Goal: Task Accomplishment & Management: Manage account settings

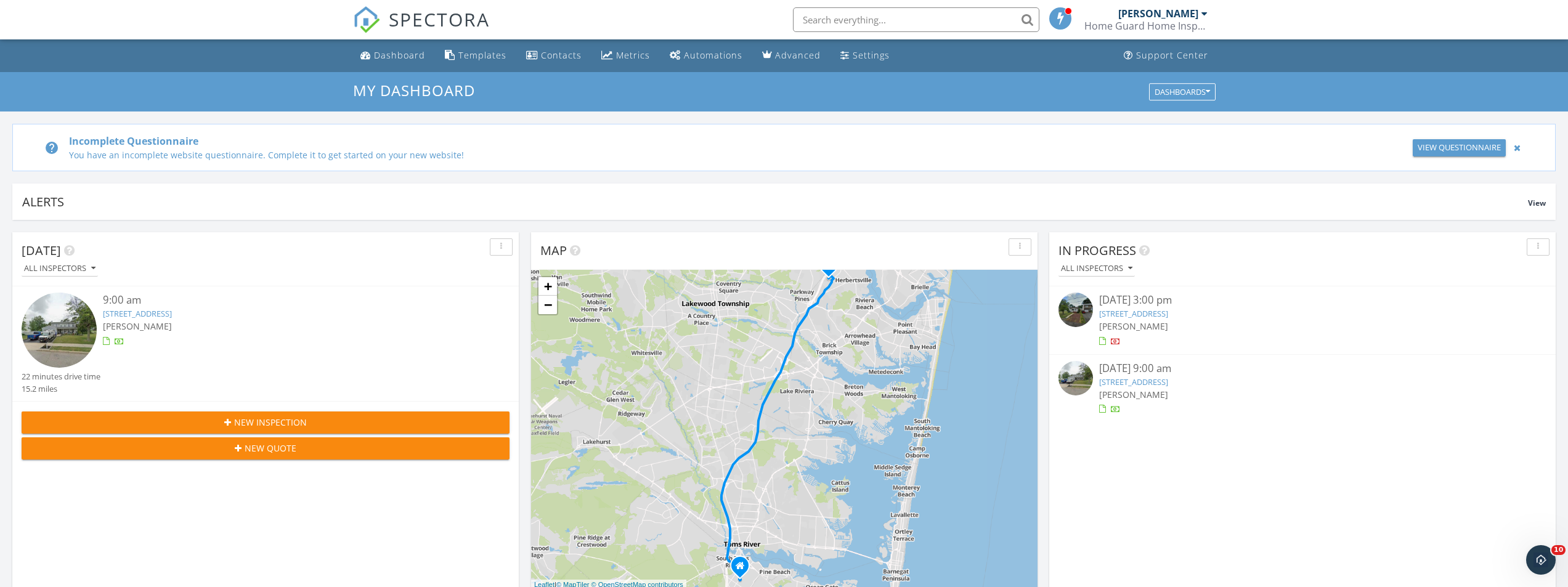
click at [172, 316] on link "832 Constitution Dr, Brick Township, NJ 08724" at bounding box center [138, 313] width 69 height 11
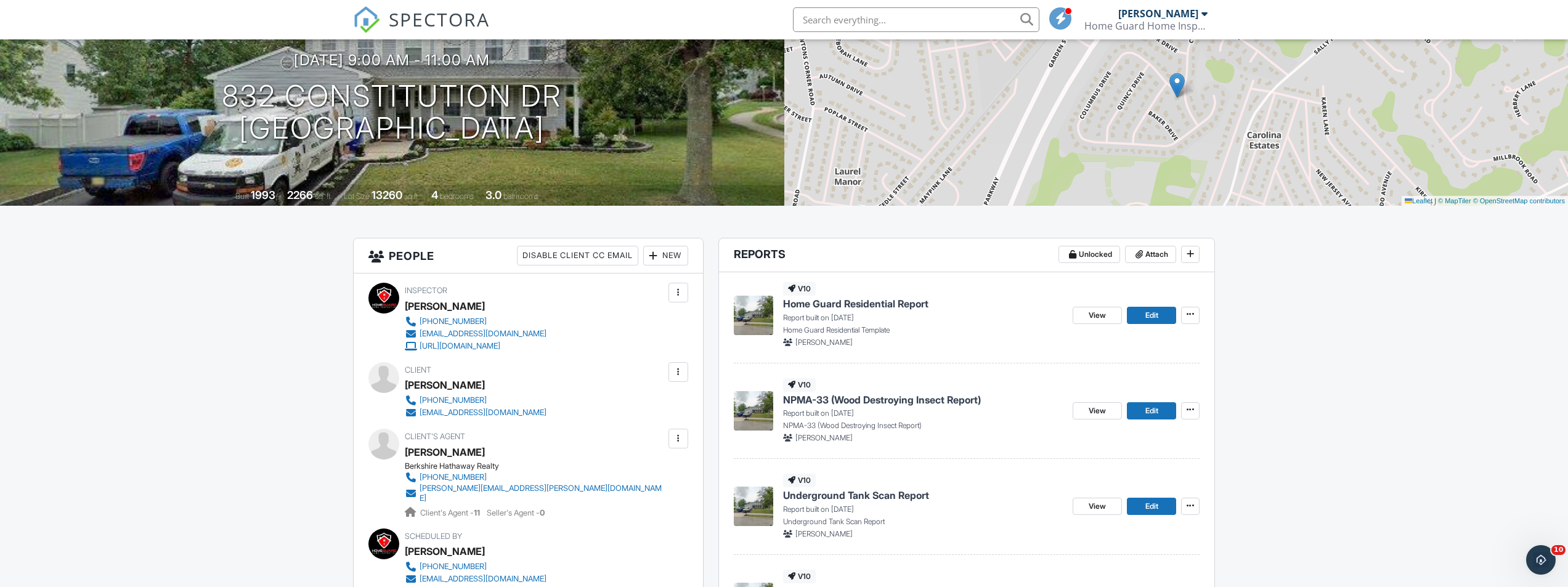
drag, startPoint x: 578, startPoint y: 413, endPoint x: 418, endPoint y: 410, distance: 160.0
click at [418, 410] on div "Client Gregg Cosloy 201-696-5395 jenniferandgregg102223@gmail.com" at bounding box center [505, 390] width 201 height 57
copy link "jenniferandgregg102223@gmail.com"
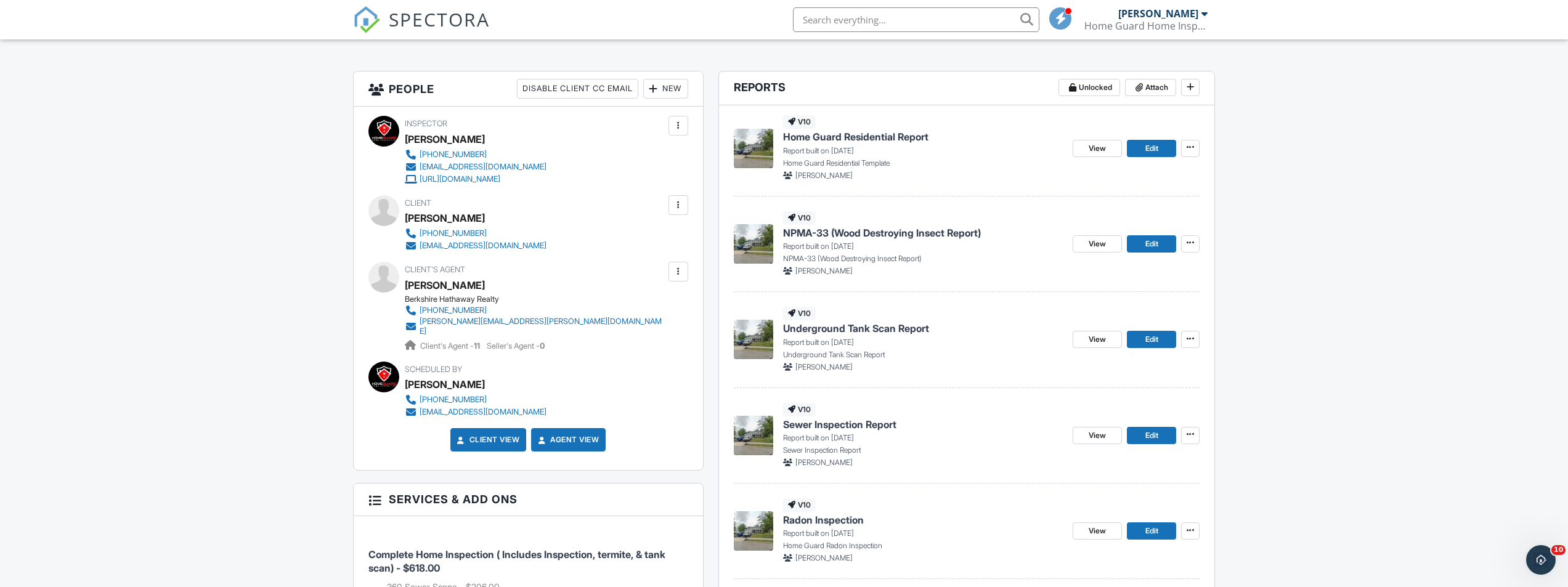
scroll to position [308, 0]
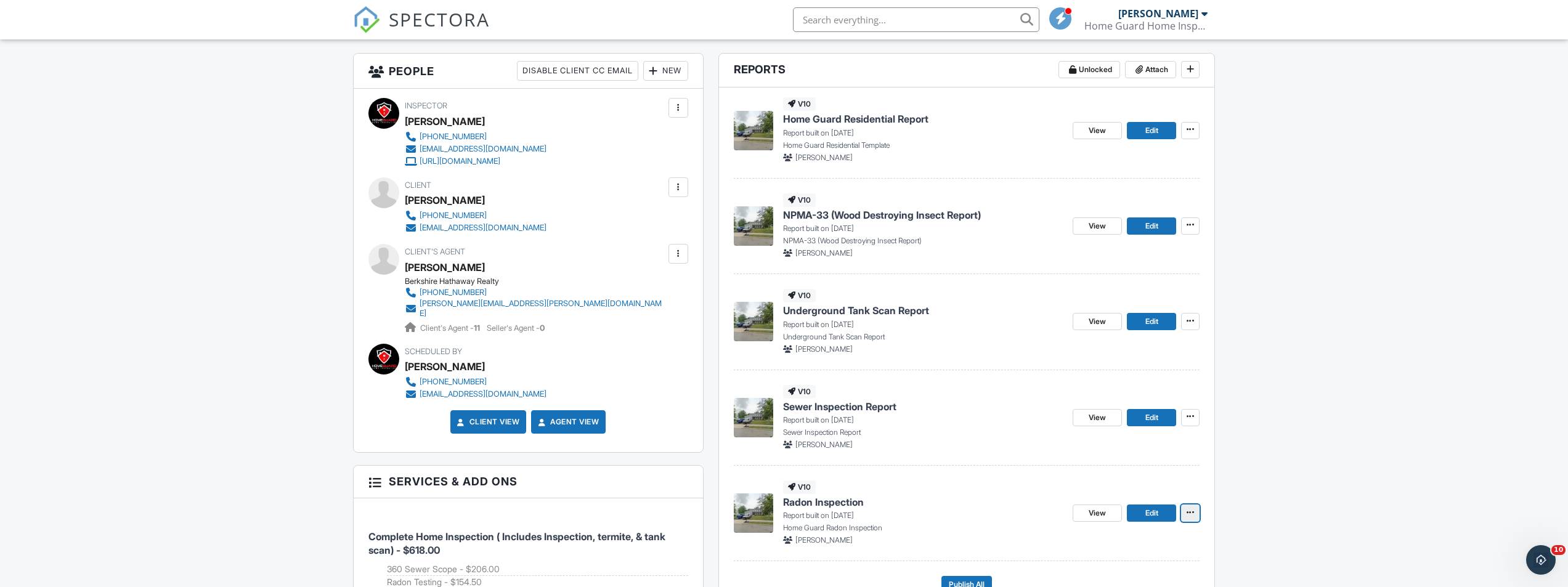
click at [1191, 511] on icon at bounding box center [1190, 513] width 7 height 9
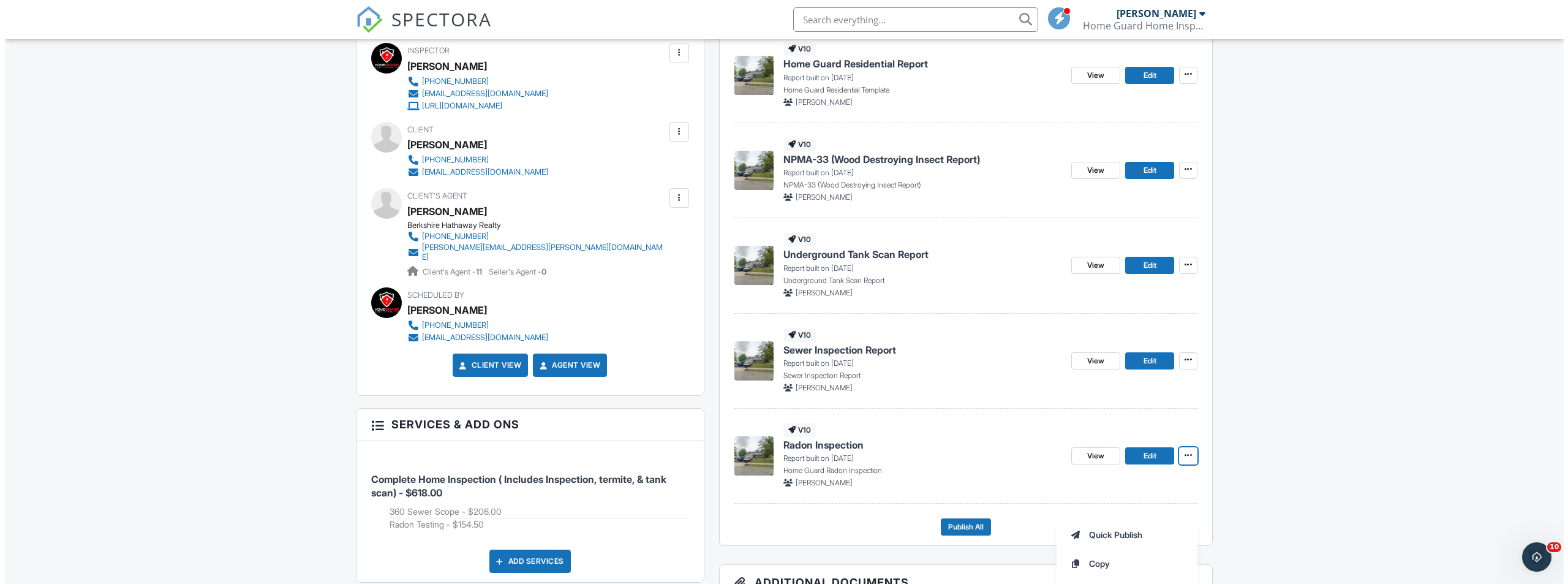
scroll to position [429, 0]
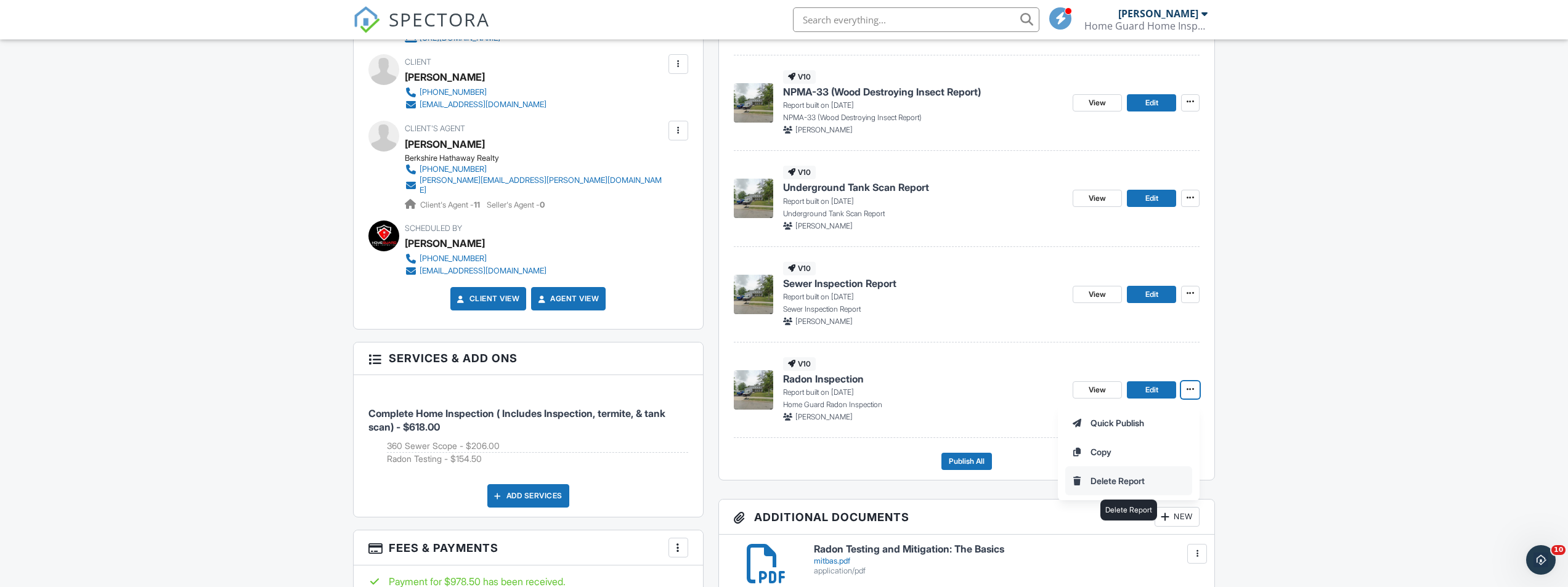
click at [1124, 482] on input "Delete Report" at bounding box center [1129, 480] width 126 height 27
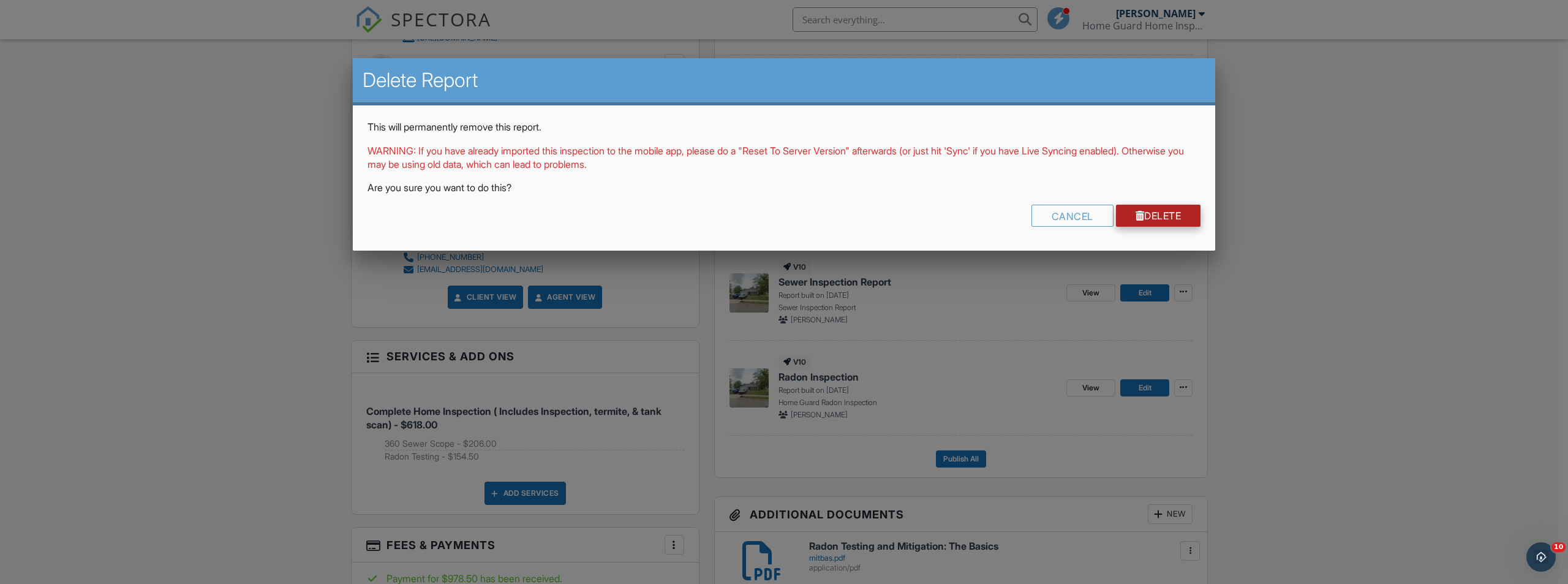
click at [1155, 220] on link "Delete" at bounding box center [1158, 215] width 86 height 22
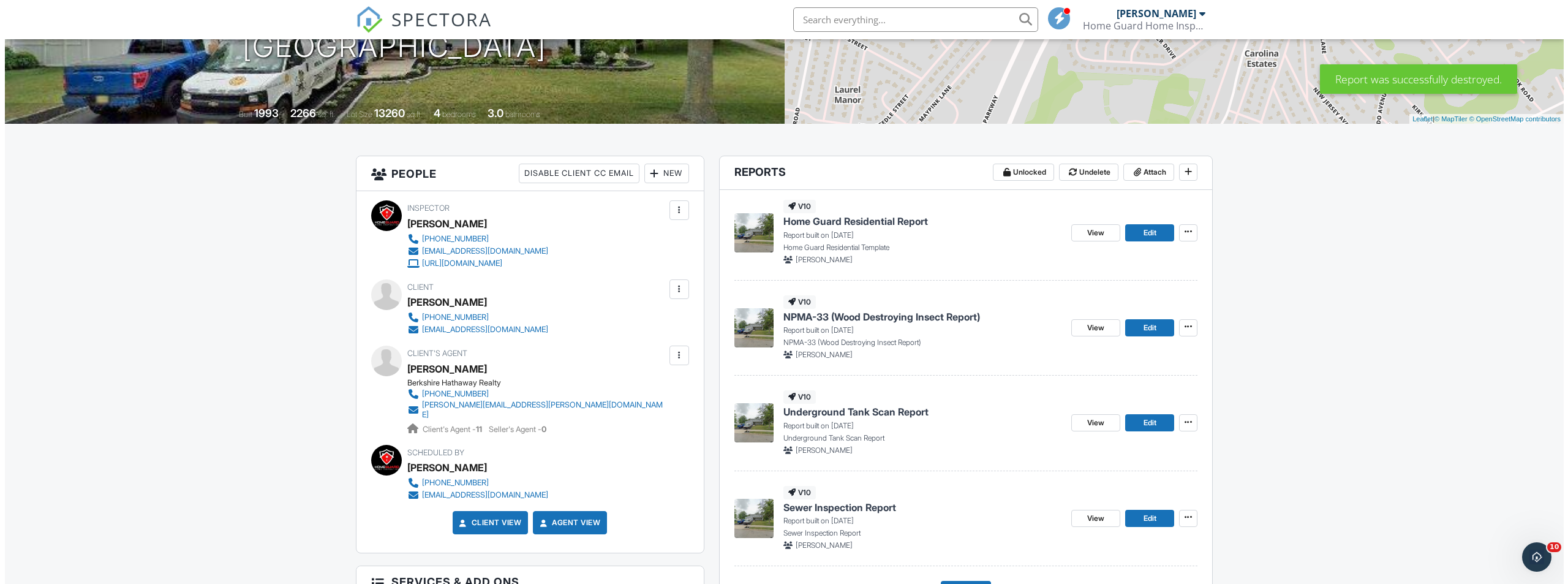
scroll to position [245, 0]
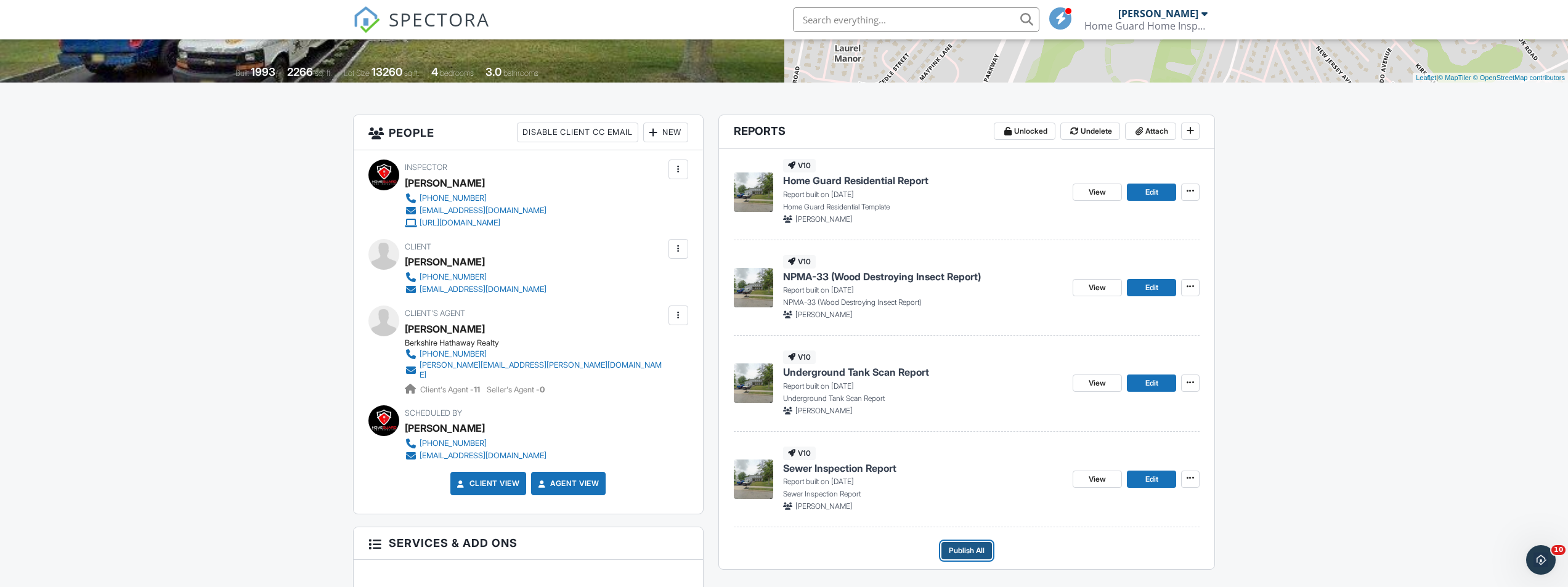
click at [979, 545] on span "Publish All" at bounding box center [966, 551] width 35 height 12
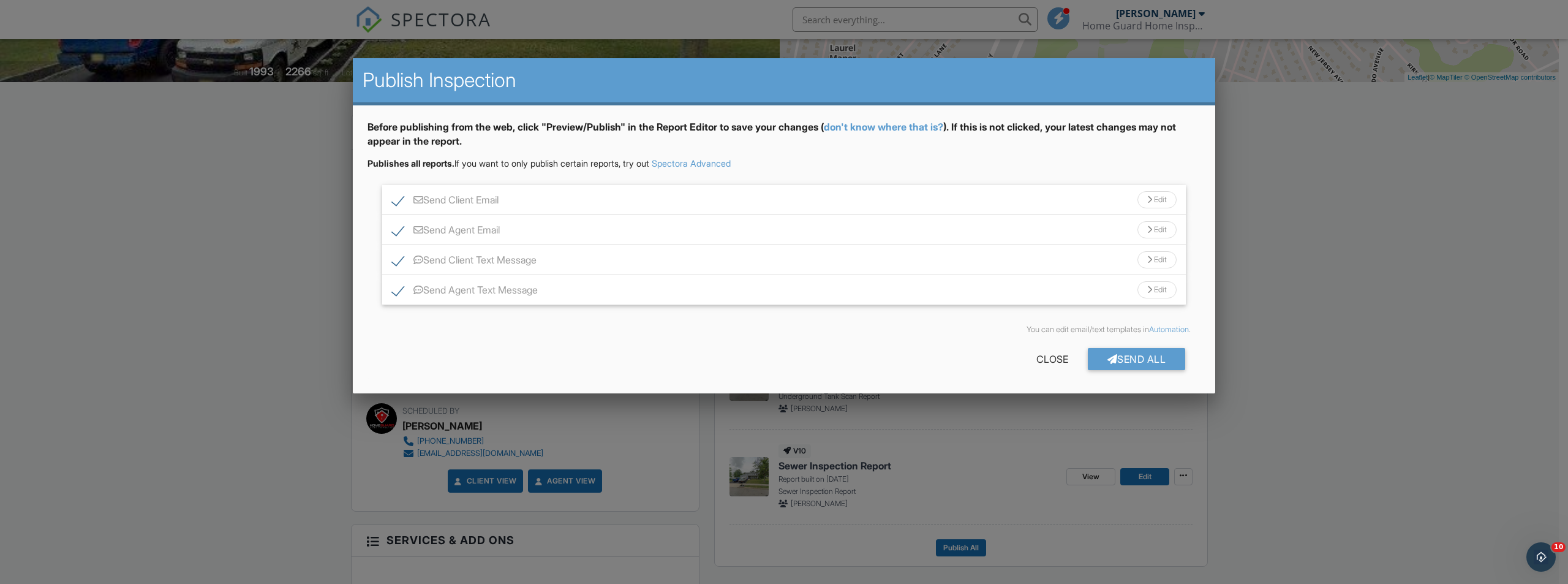
click at [1129, 348] on div "Send All" at bounding box center [1136, 358] width 98 height 22
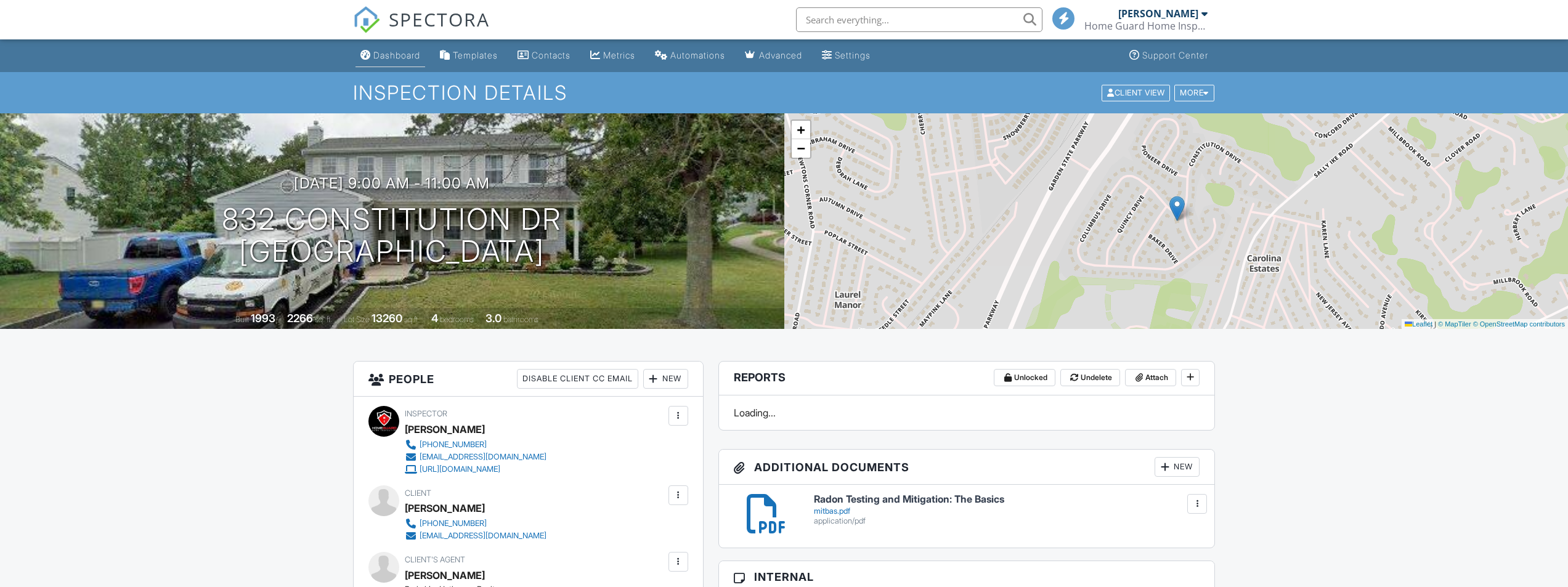
click at [396, 55] on div "Dashboard" at bounding box center [397, 55] width 47 height 11
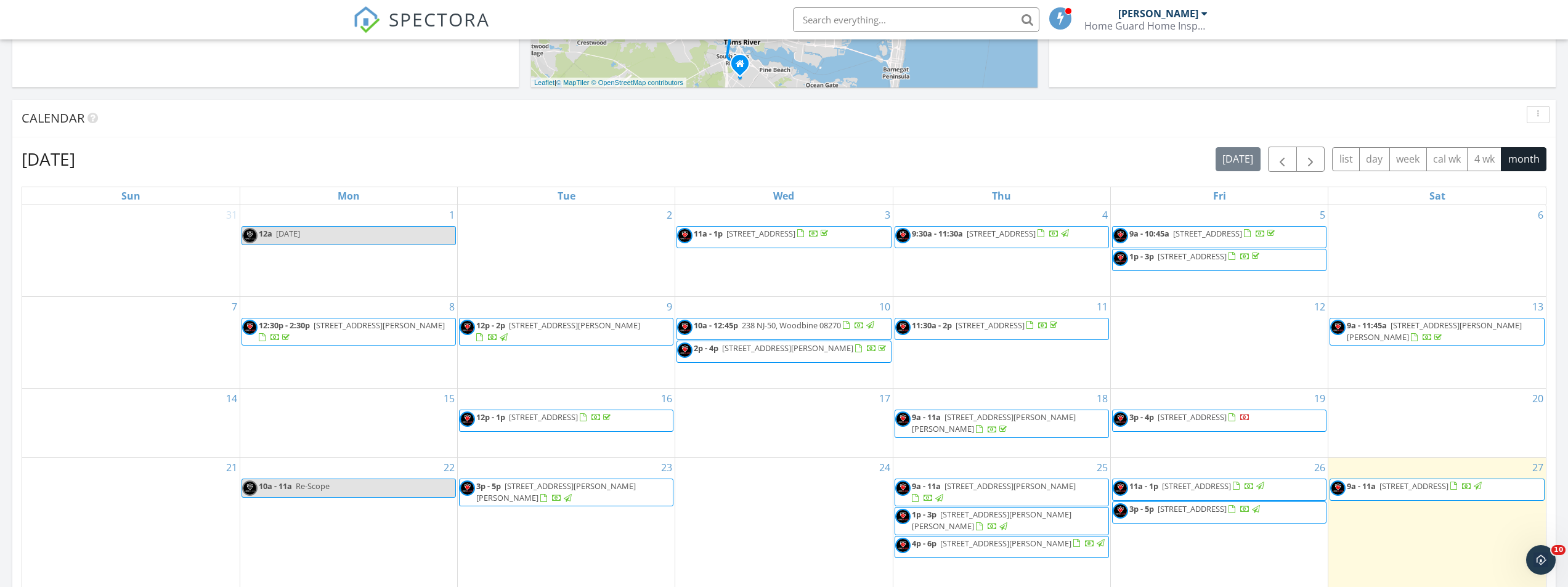
scroll to position [677, 0]
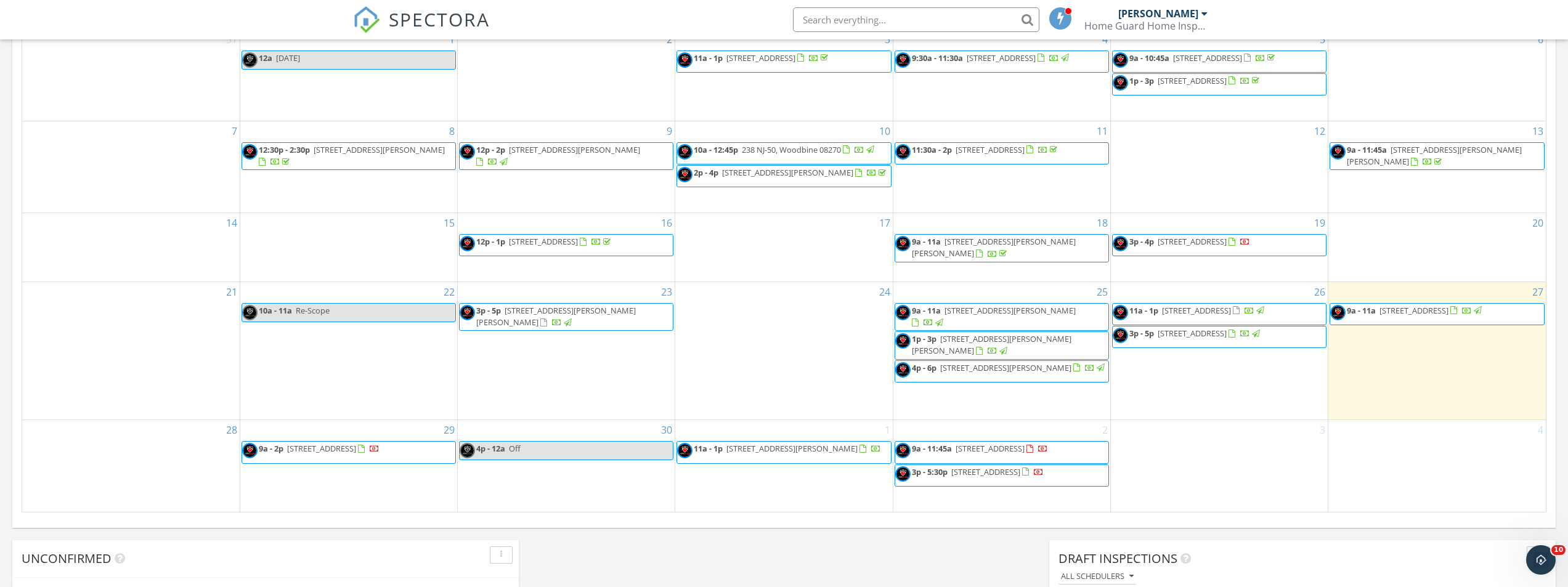
click at [1455, 324] on span "9a - 11a 832 Constitution Dr, Brick Township 08724" at bounding box center [1406, 314] width 154 height 19
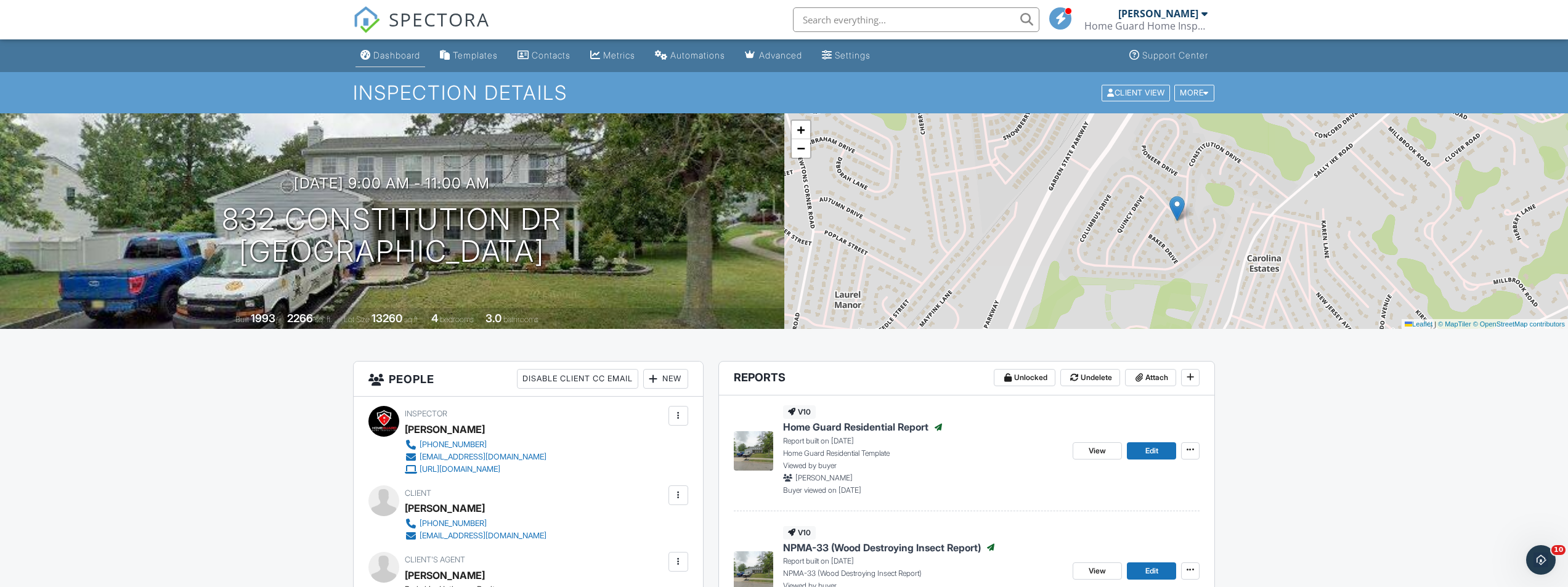
click at [390, 52] on div "Dashboard" at bounding box center [397, 55] width 47 height 11
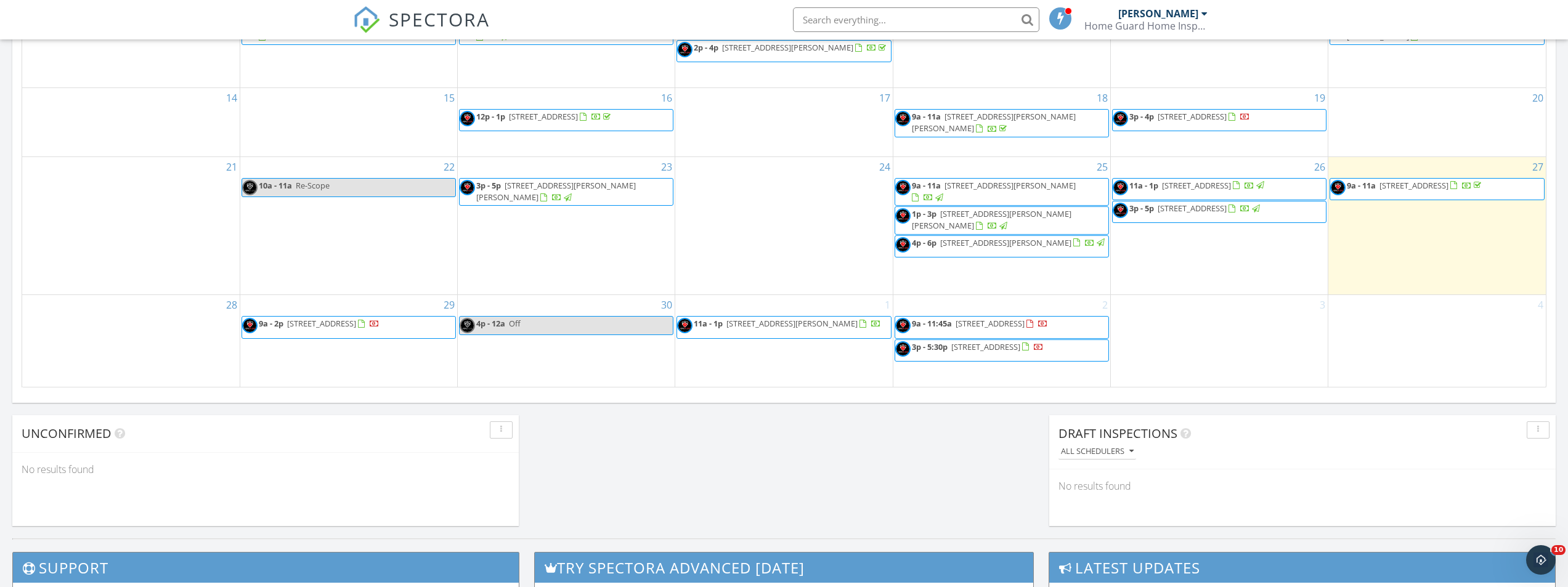
scroll to position [801, 0]
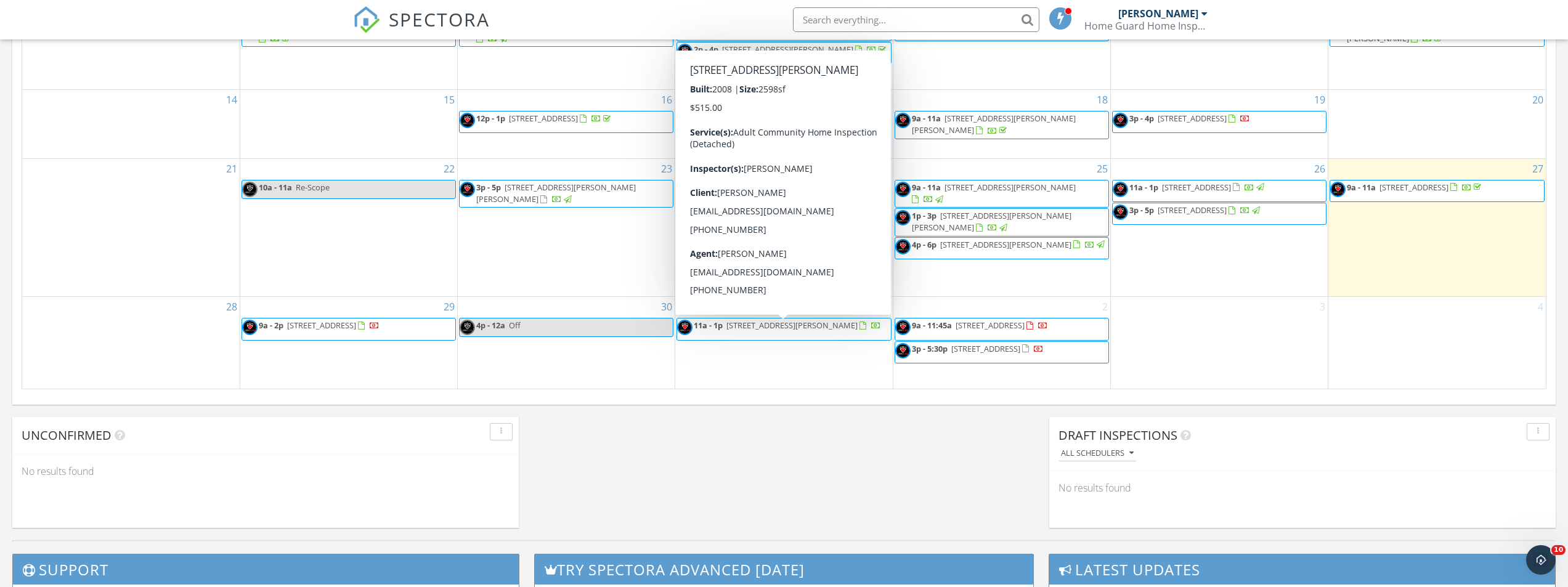
click at [775, 338] on span "11a - 1p 51 Colchester Dr, Jackson Township 08527" at bounding box center [779, 328] width 204 height 19
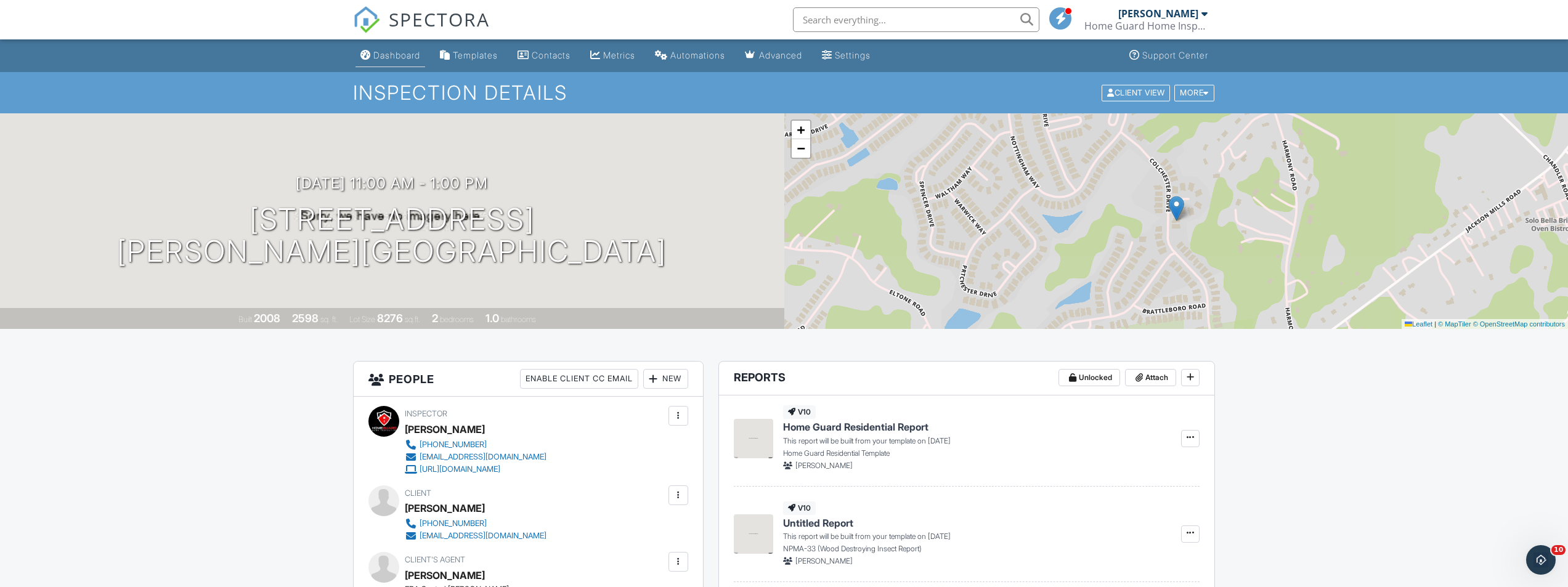
click at [403, 52] on div "Dashboard" at bounding box center [397, 55] width 47 height 11
